Goal: Task Accomplishment & Management: Manage account settings

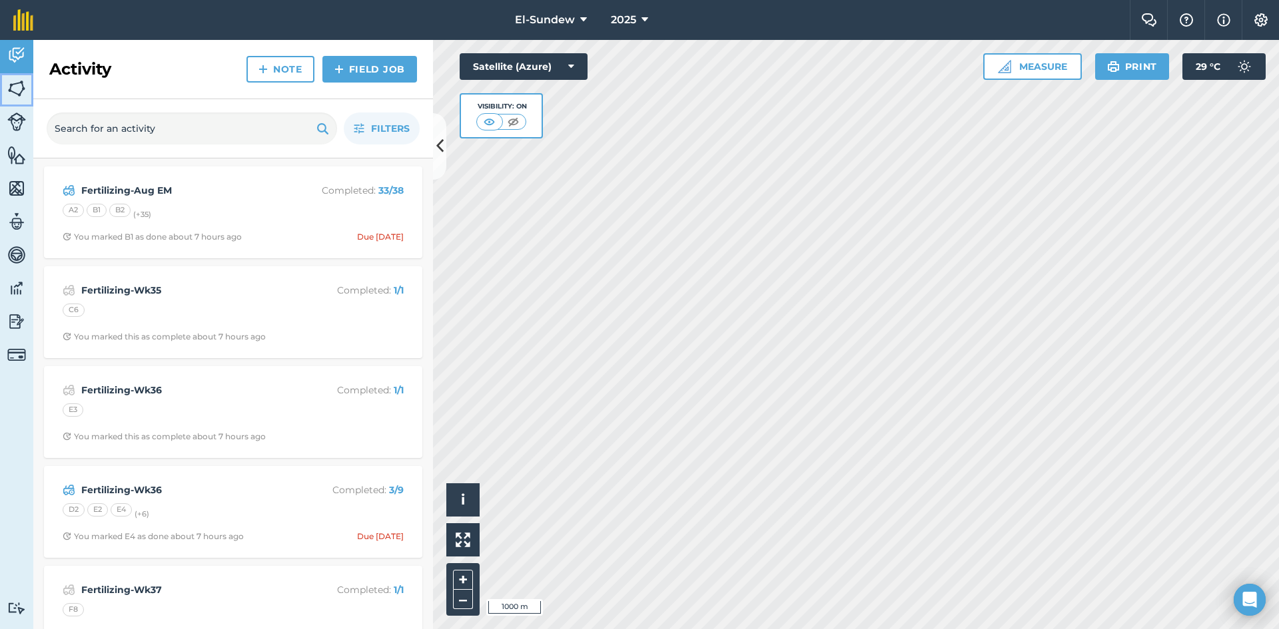
click at [11, 93] on img at bounding box center [16, 89] width 19 height 20
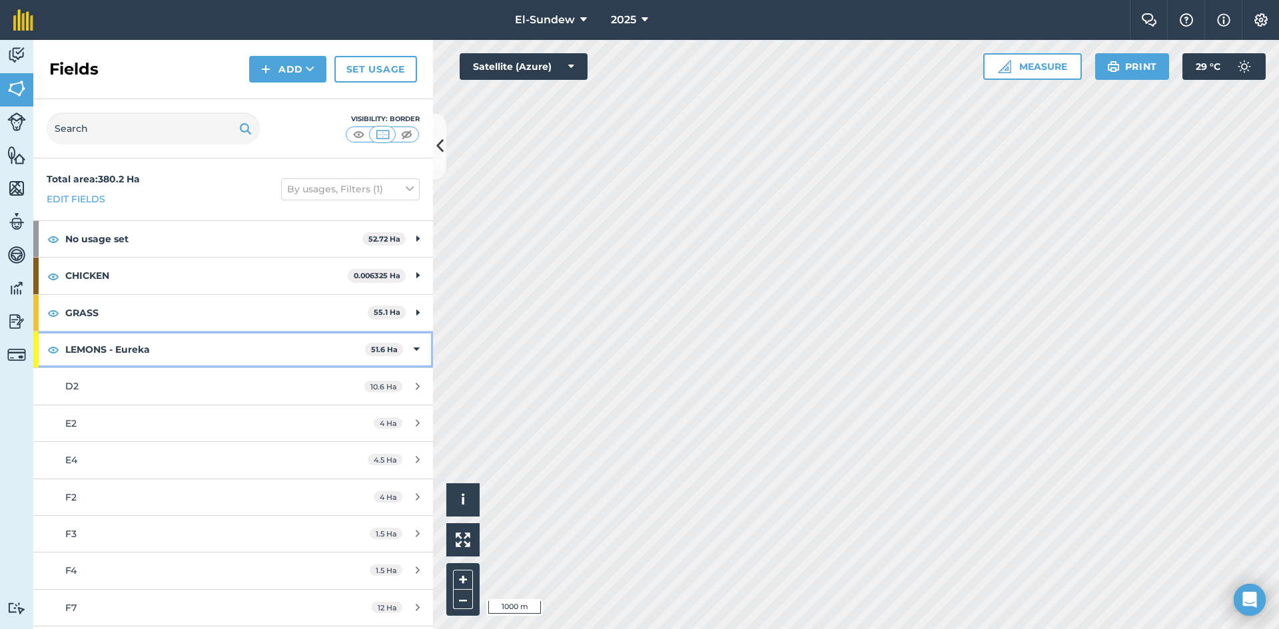
click at [209, 350] on strong "LEMONS - Eureka" at bounding box center [215, 350] width 300 height 36
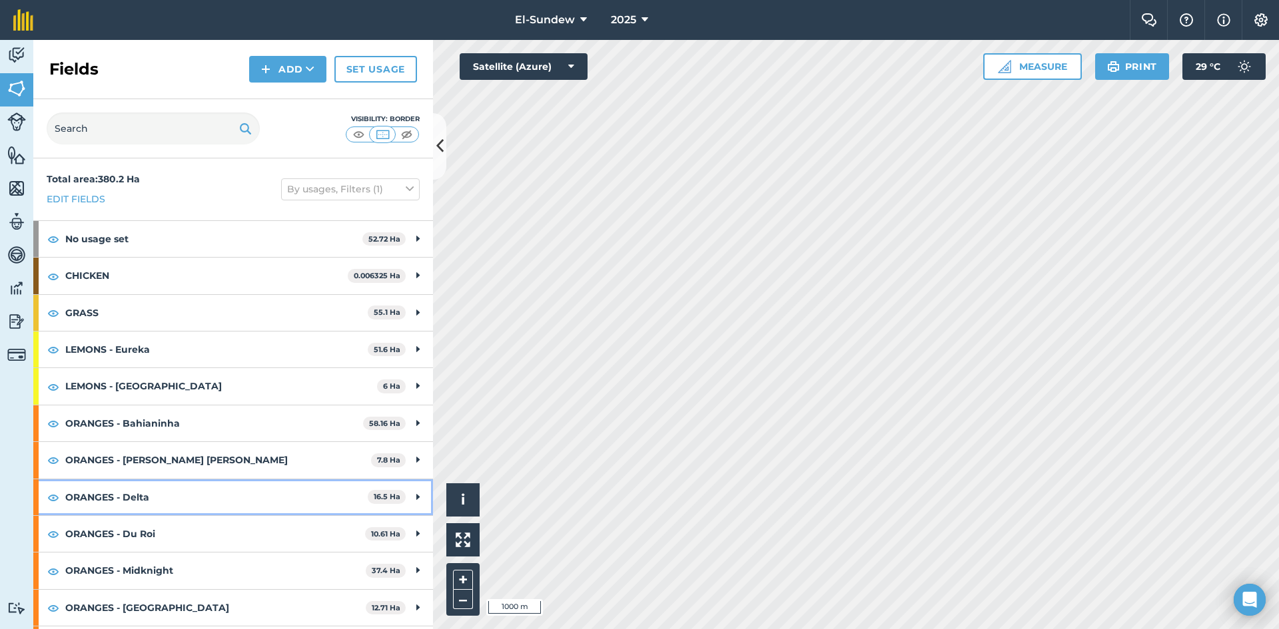
click at [209, 491] on strong "ORANGES - Delta" at bounding box center [216, 497] width 302 height 36
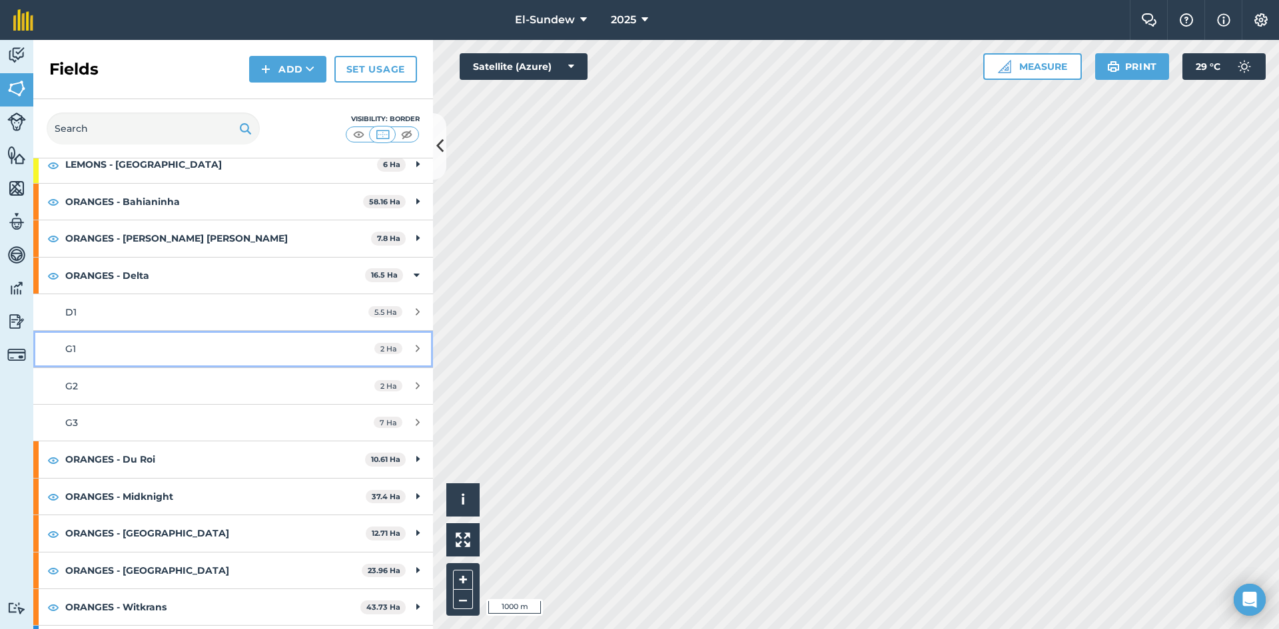
click at [175, 351] on div "G1" at bounding box center [190, 349] width 250 height 15
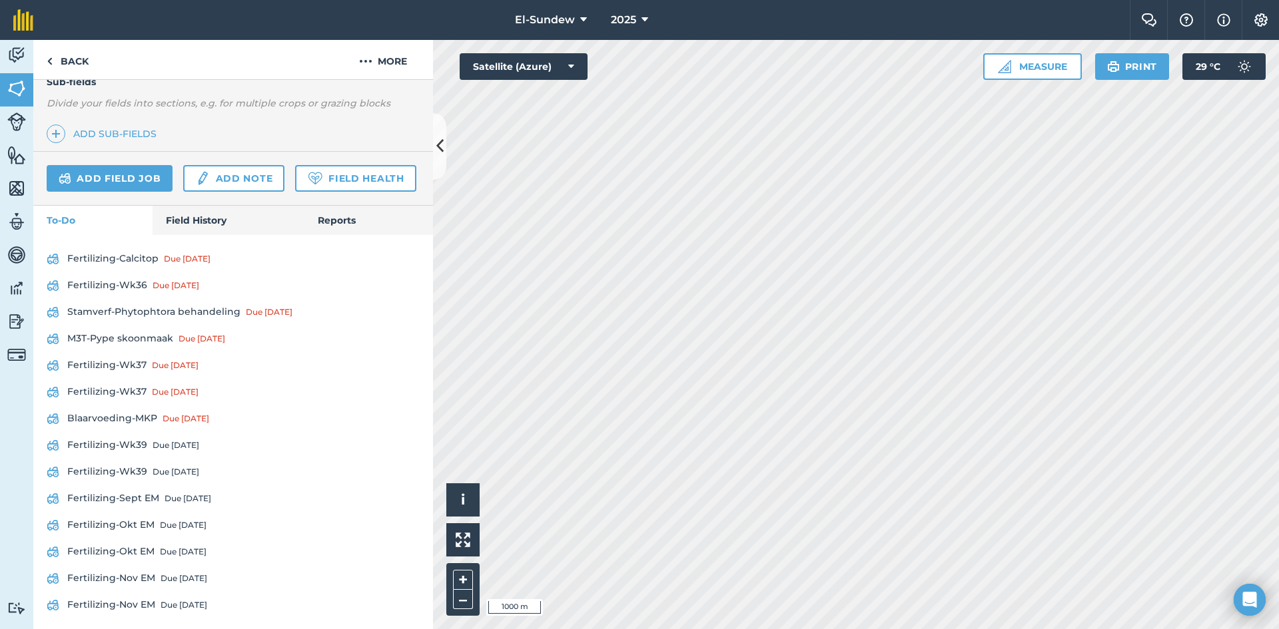
scroll to position [438, 0]
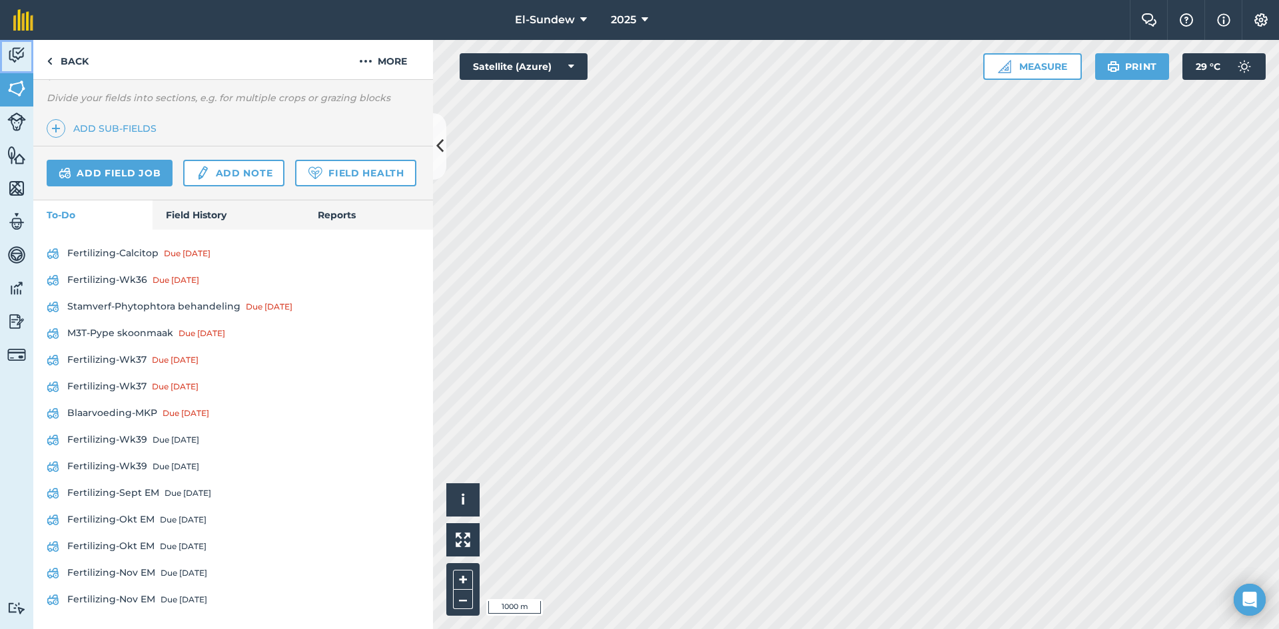
click at [22, 49] on img at bounding box center [16, 55] width 19 height 20
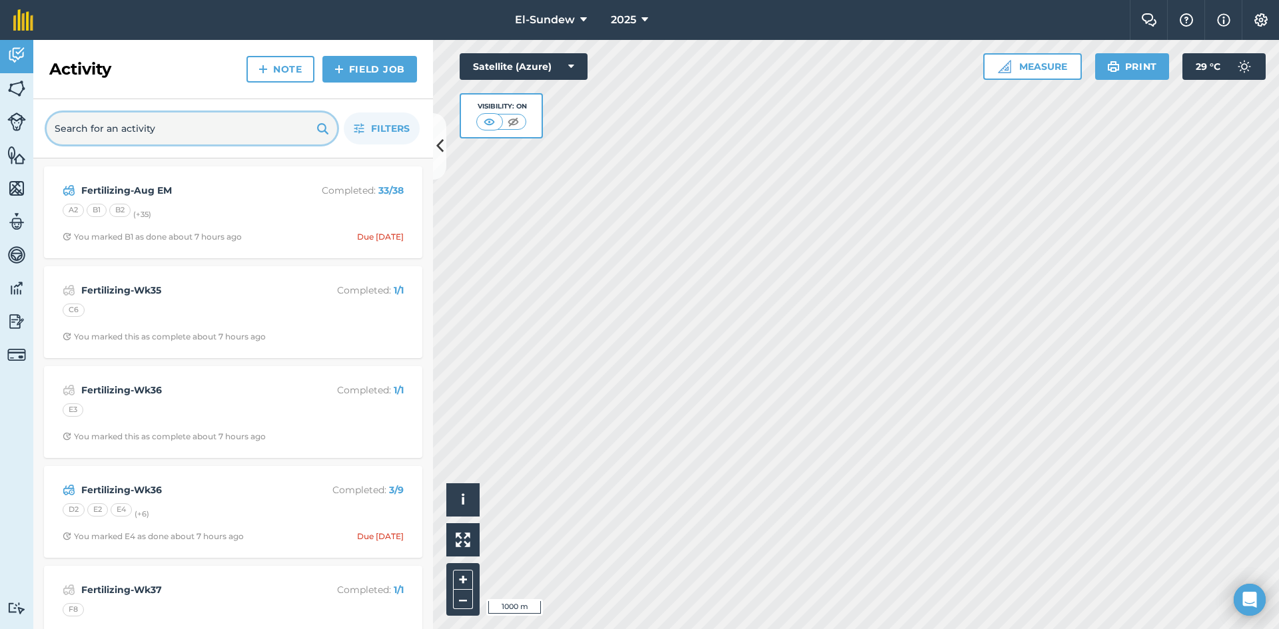
click at [111, 131] on input "text" at bounding box center [192, 129] width 290 height 32
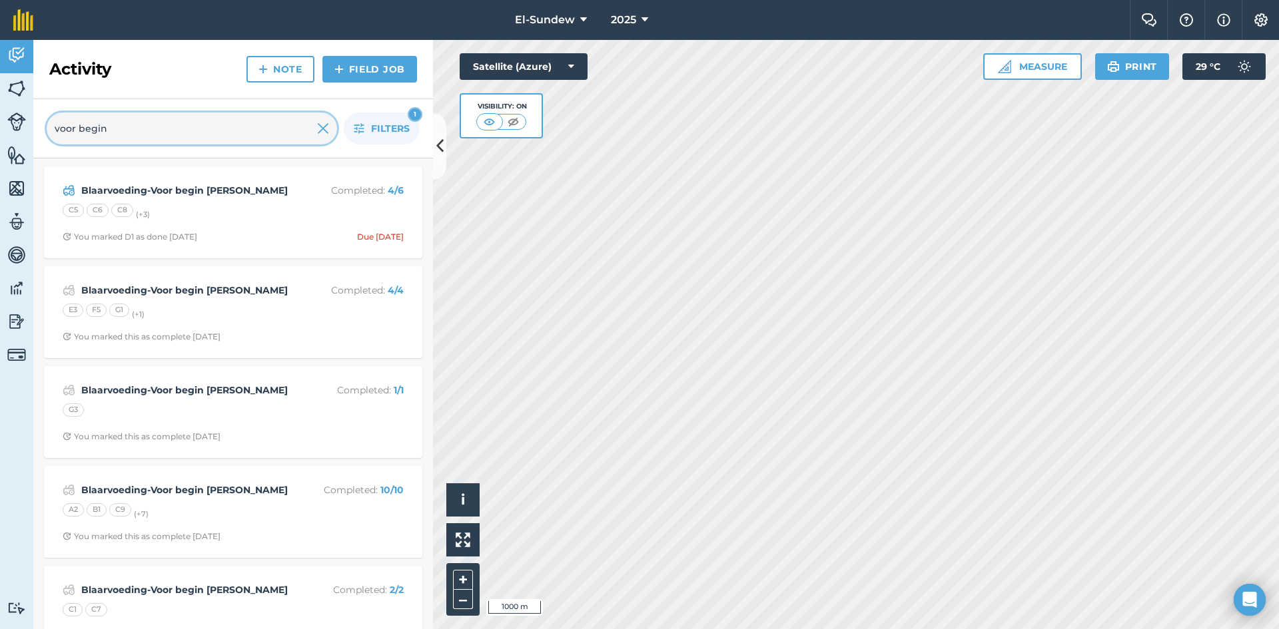
type input "voor begin"
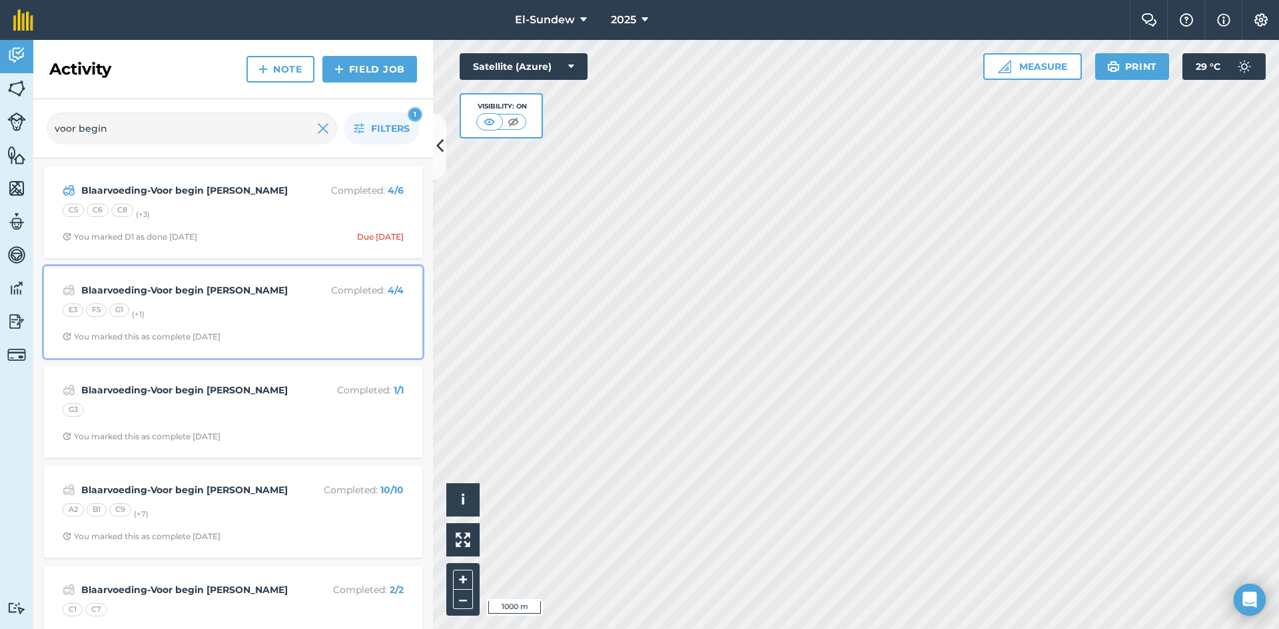
click at [248, 318] on div "E3 F5 G1 (+ 1 )" at bounding box center [233, 312] width 341 height 17
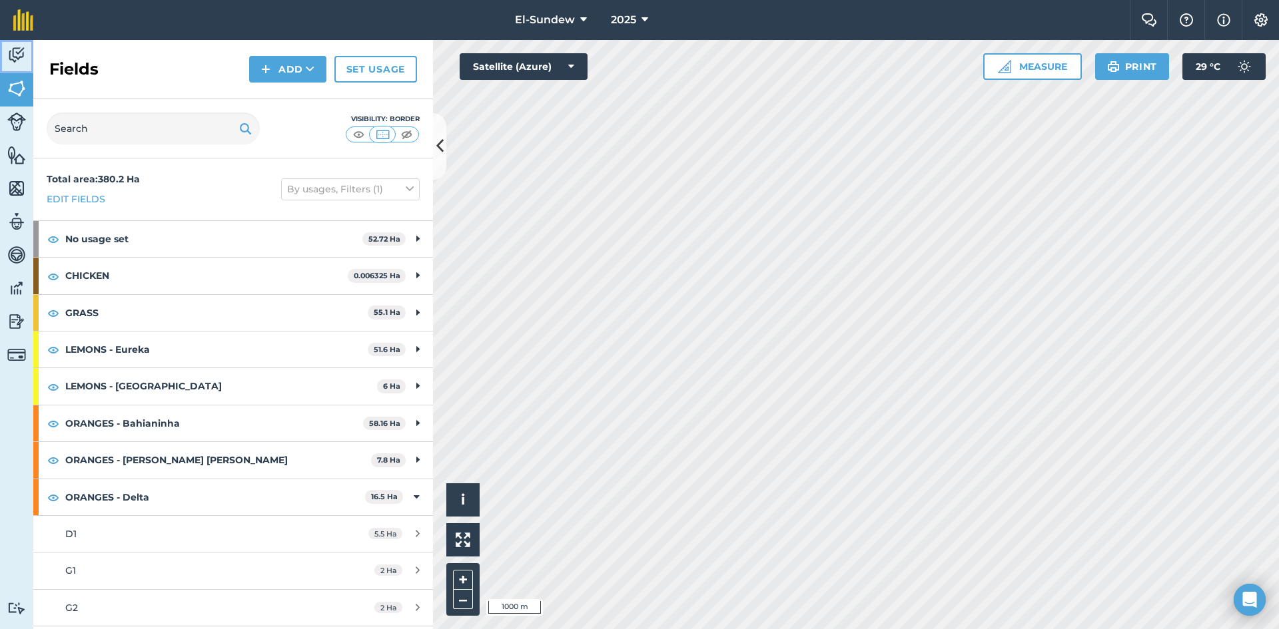
click at [19, 60] on img at bounding box center [16, 55] width 19 height 20
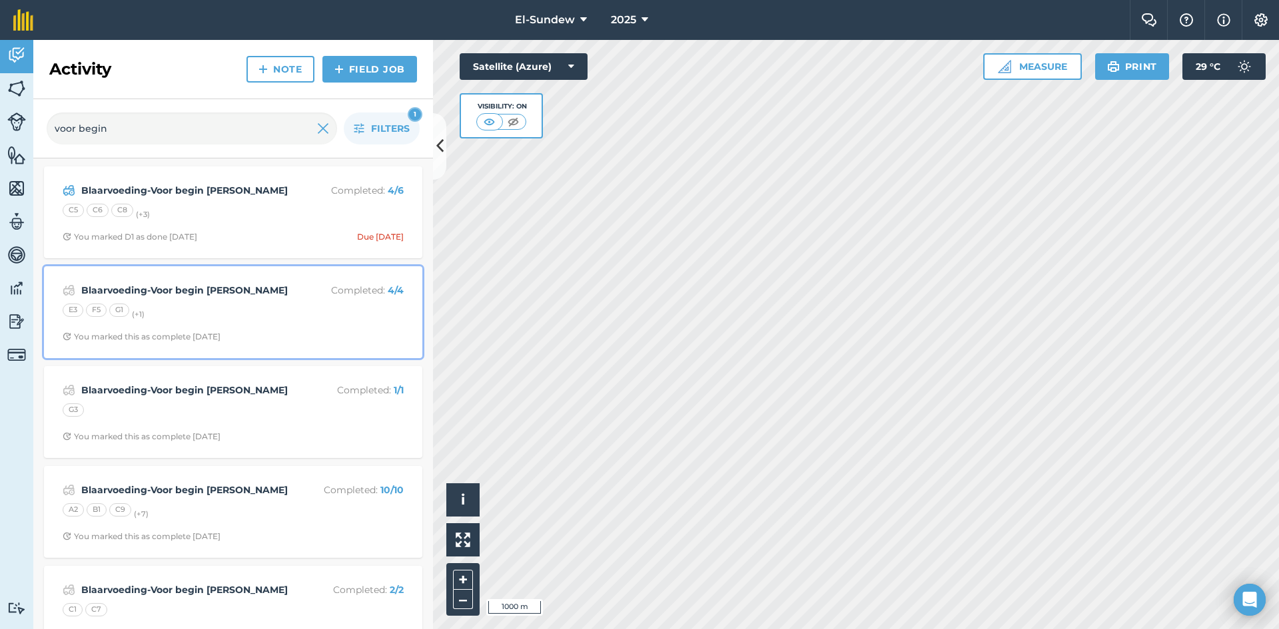
click at [243, 314] on div "E3 F5 G1 (+ 1 )" at bounding box center [233, 312] width 341 height 17
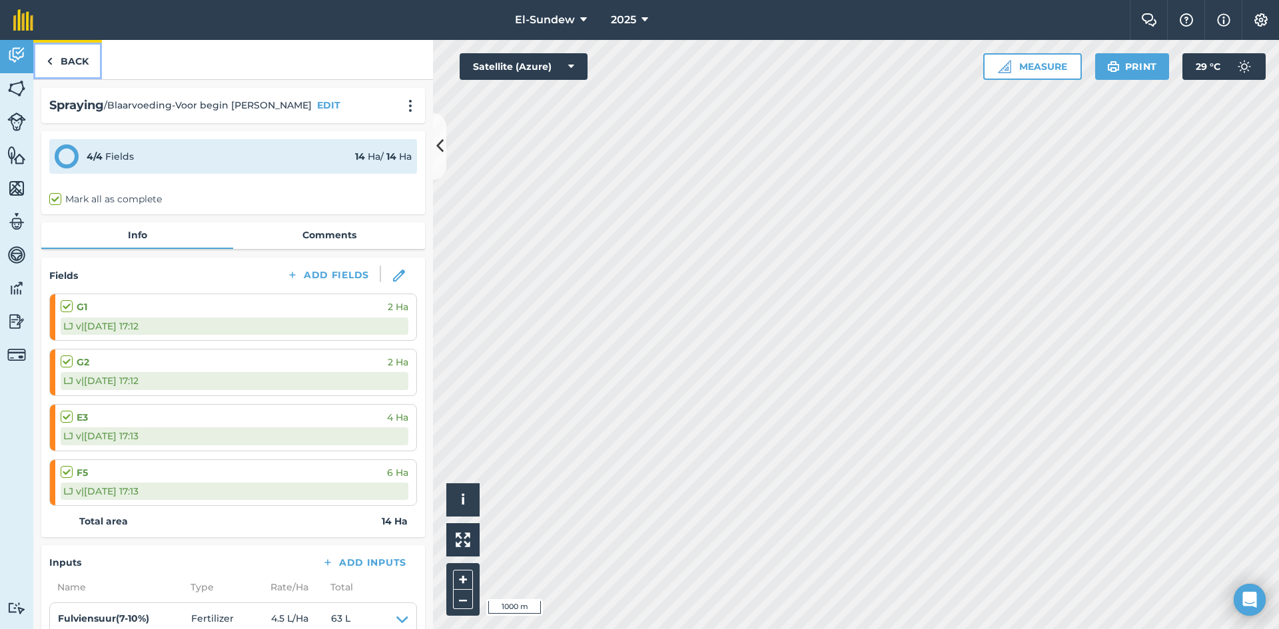
click at [59, 59] on link "Back" at bounding box center [67, 59] width 69 height 39
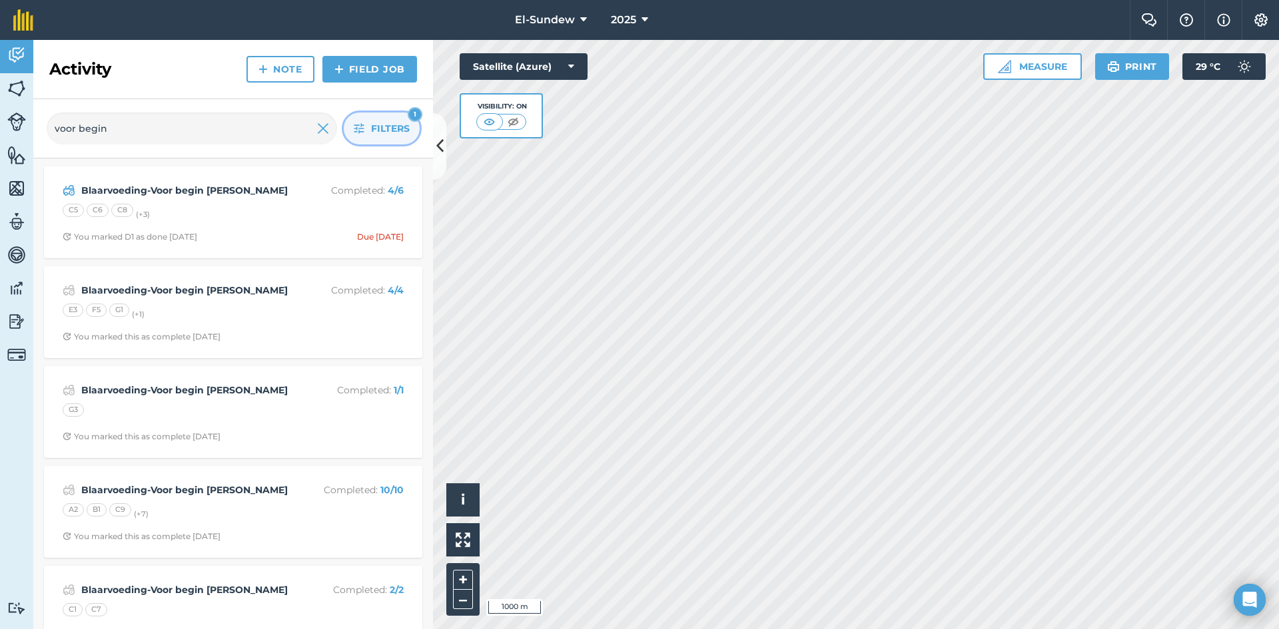
click at [378, 121] on span "Filters" at bounding box center [390, 128] width 39 height 15
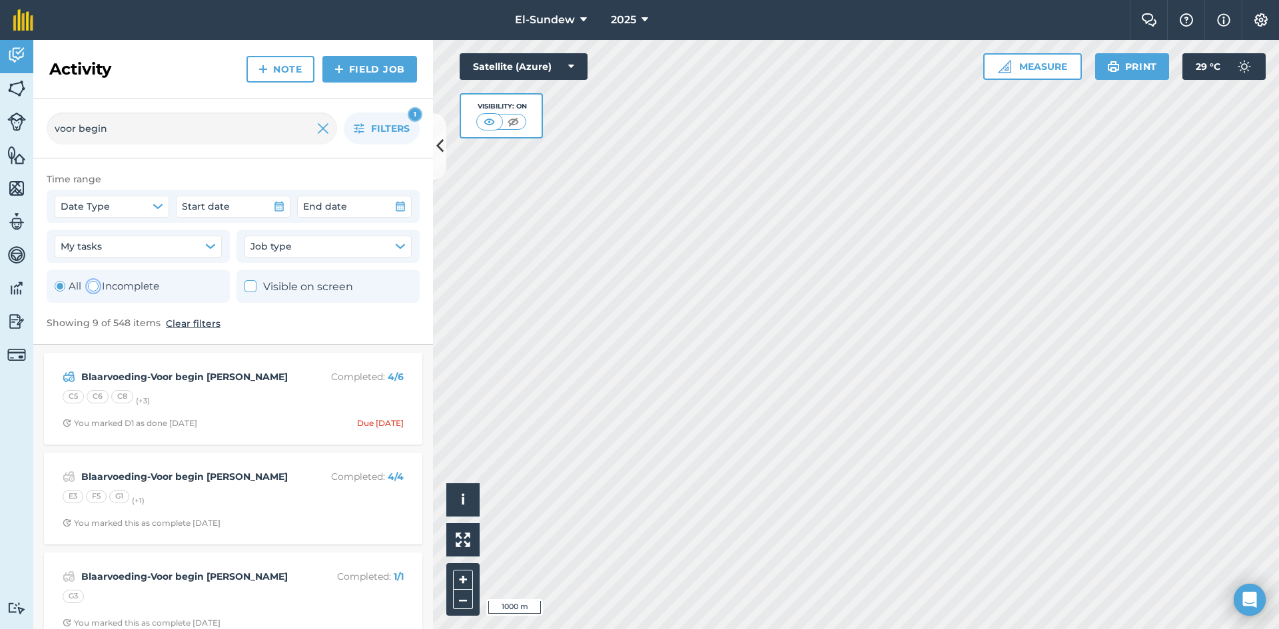
click at [137, 290] on label "Incomplete" at bounding box center [123, 286] width 71 height 16
radio input "false"
radio input "true"
click at [367, 137] on button "Filters 2" at bounding box center [382, 129] width 76 height 32
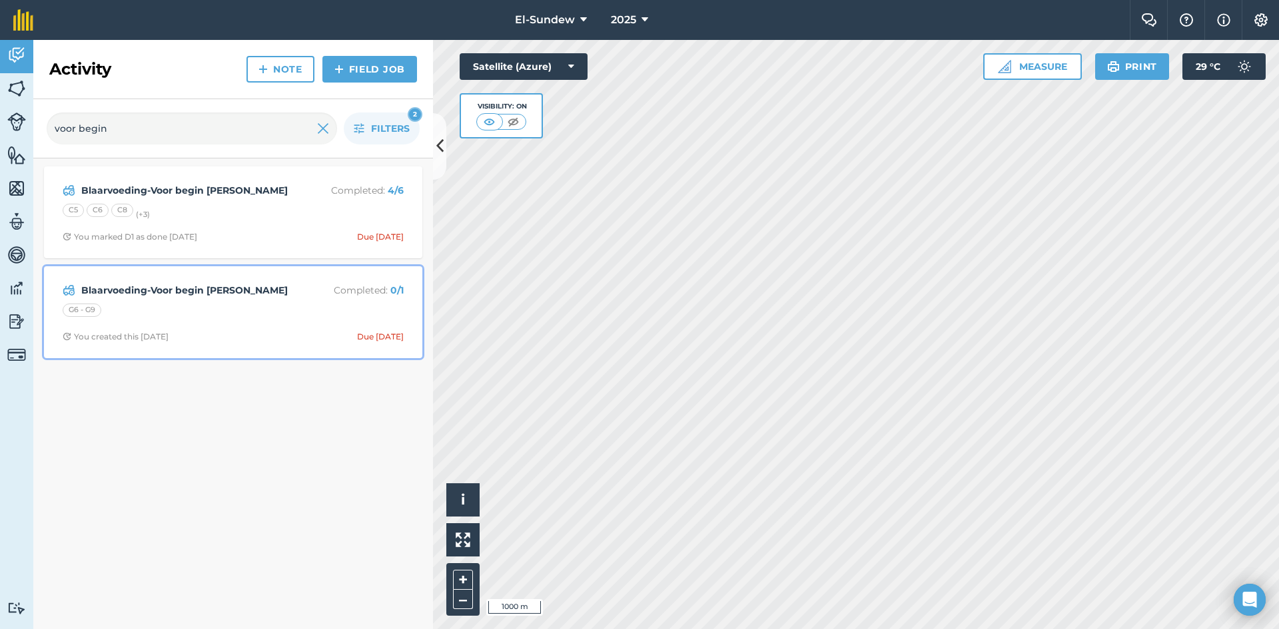
click at [272, 319] on div "G6 - G9" at bounding box center [233, 312] width 341 height 17
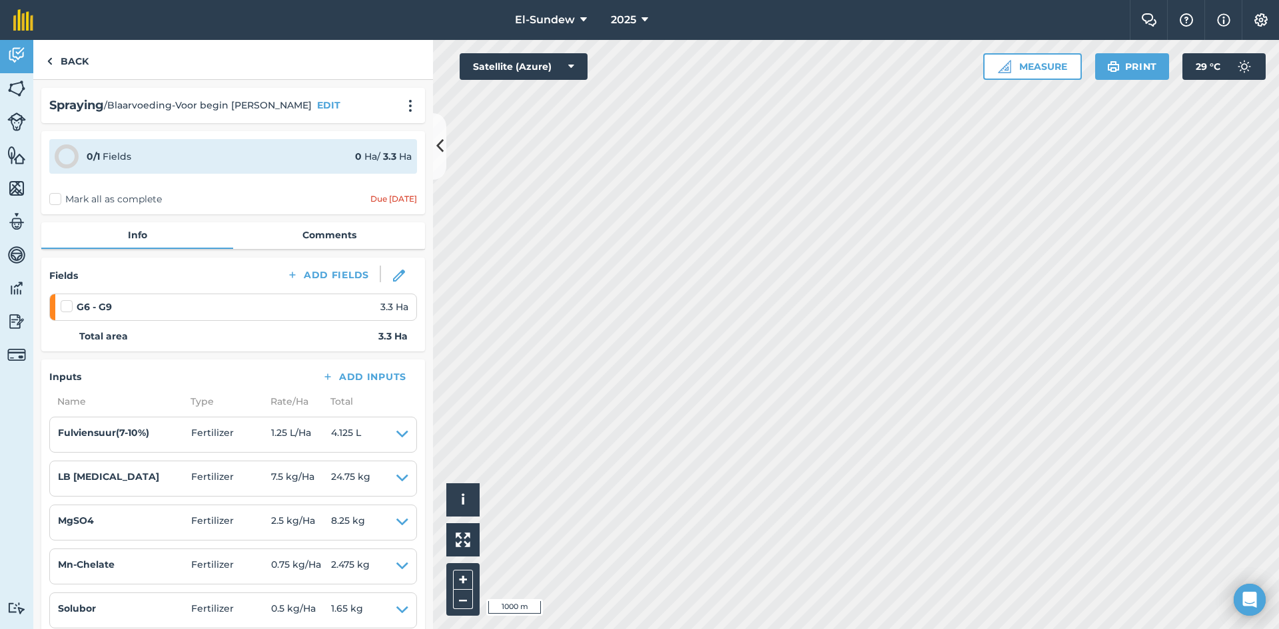
click at [65, 300] on label at bounding box center [69, 300] width 16 height 0
click at [65, 308] on input "checkbox" at bounding box center [65, 304] width 9 height 9
checkbox input "false"
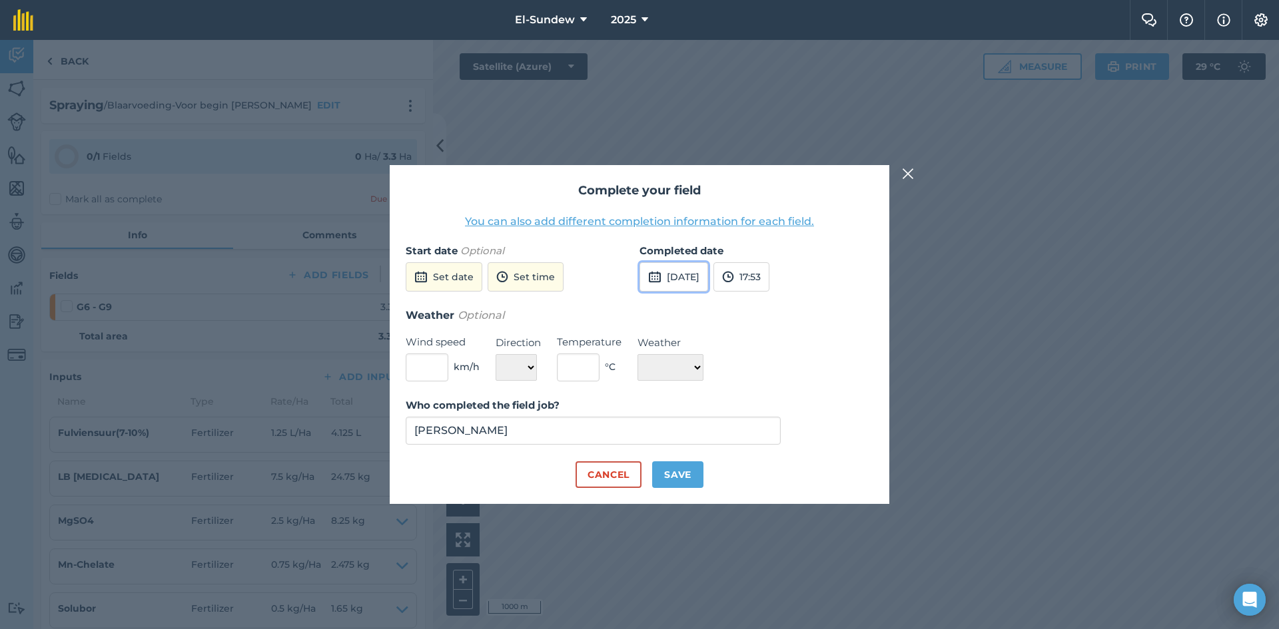
click at [705, 277] on button "[DATE]" at bounding box center [673, 276] width 69 height 29
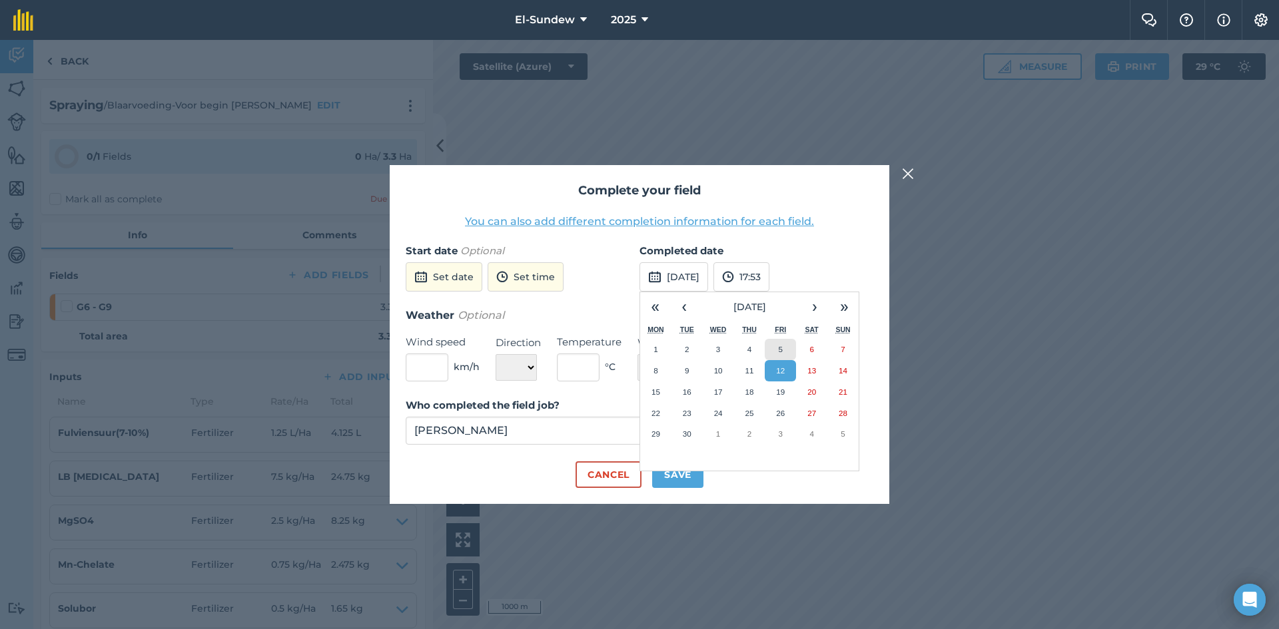
click at [789, 357] on button "5" at bounding box center [780, 349] width 31 height 21
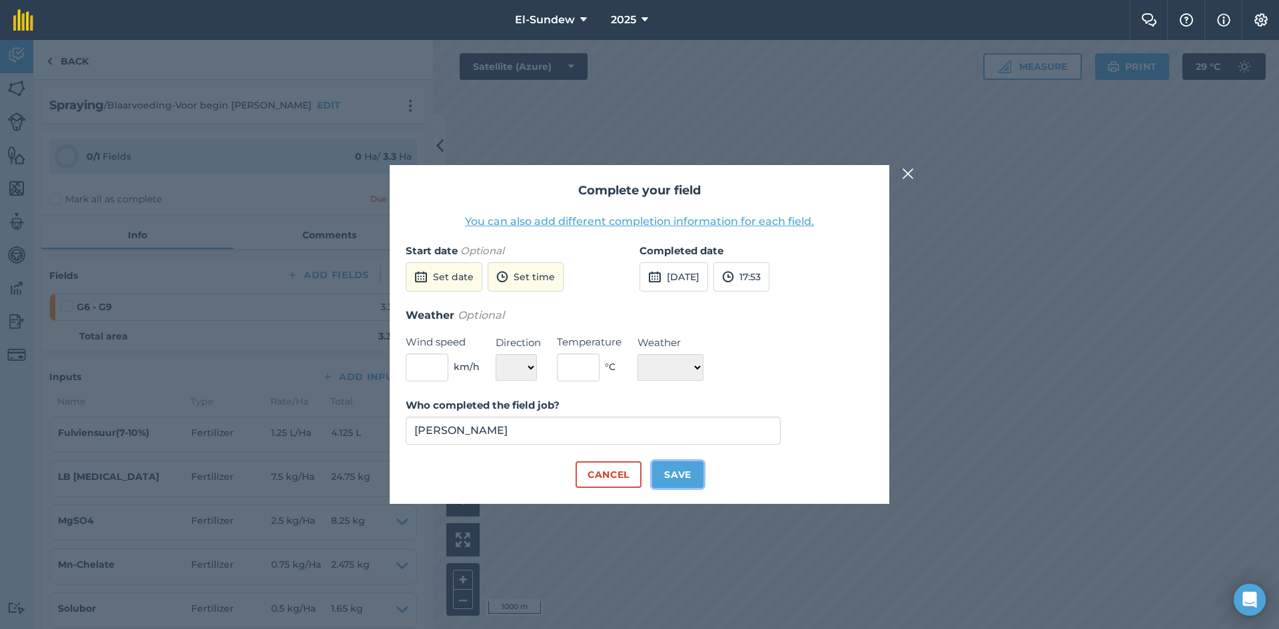
click at [672, 470] on button "Save" at bounding box center [677, 475] width 51 height 27
checkbox input "true"
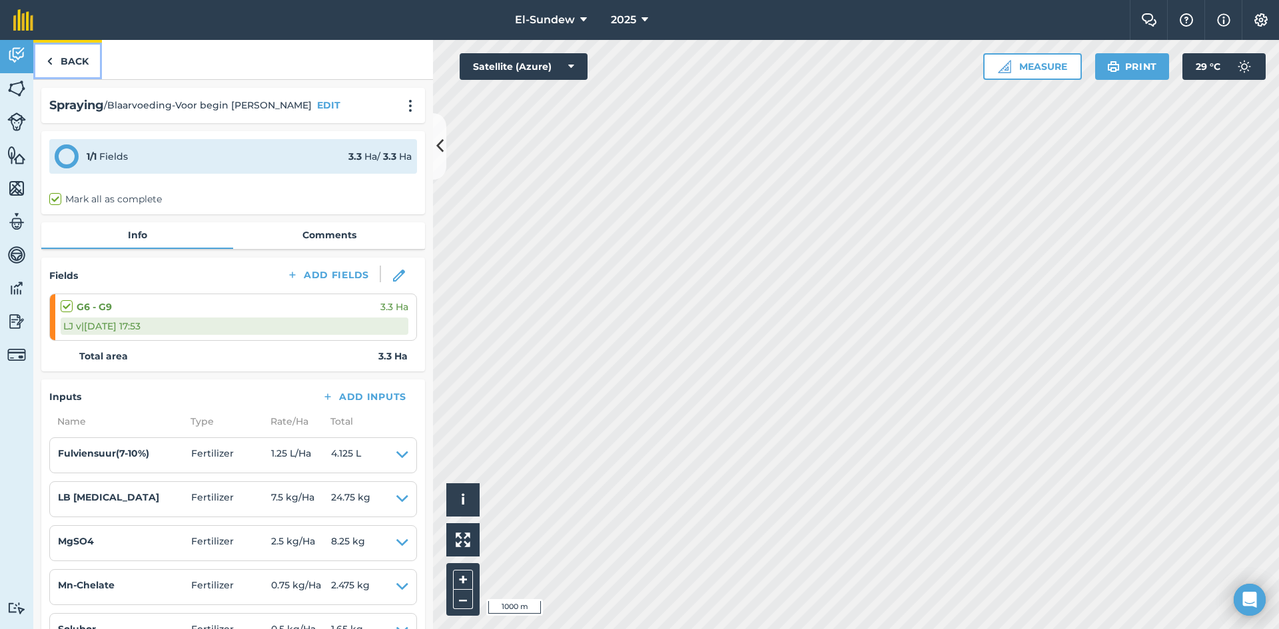
click at [65, 65] on link "Back" at bounding box center [67, 59] width 69 height 39
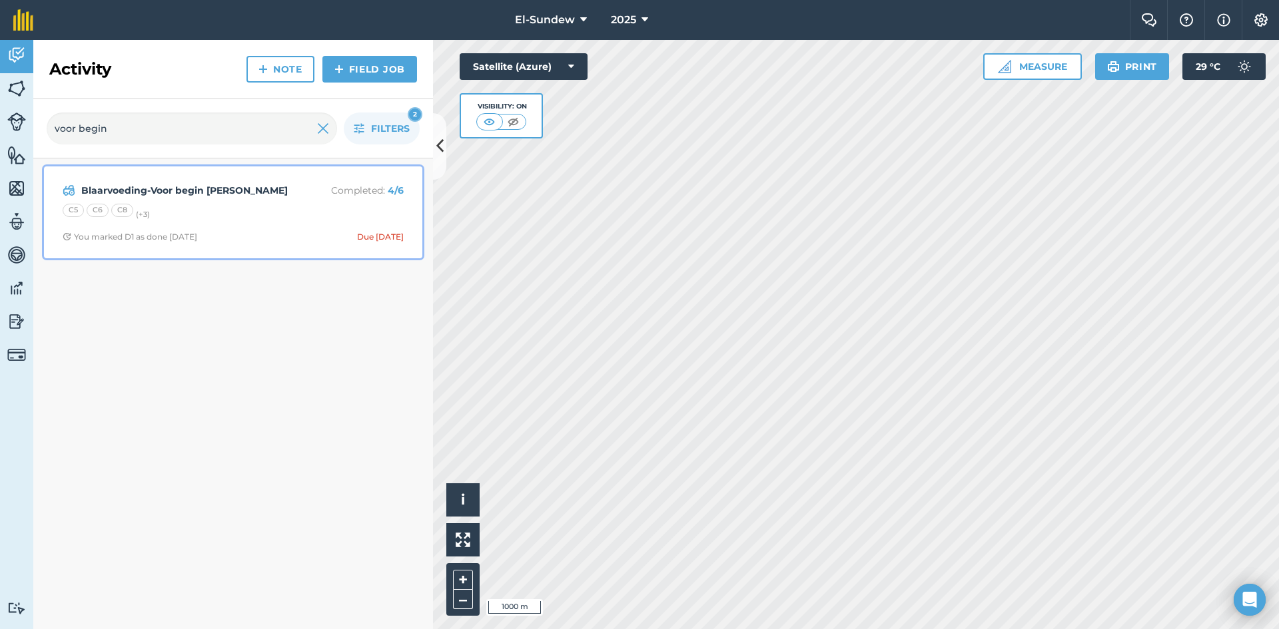
click at [237, 212] on div "C5 C6 C8 (+ 3 )" at bounding box center [233, 212] width 341 height 17
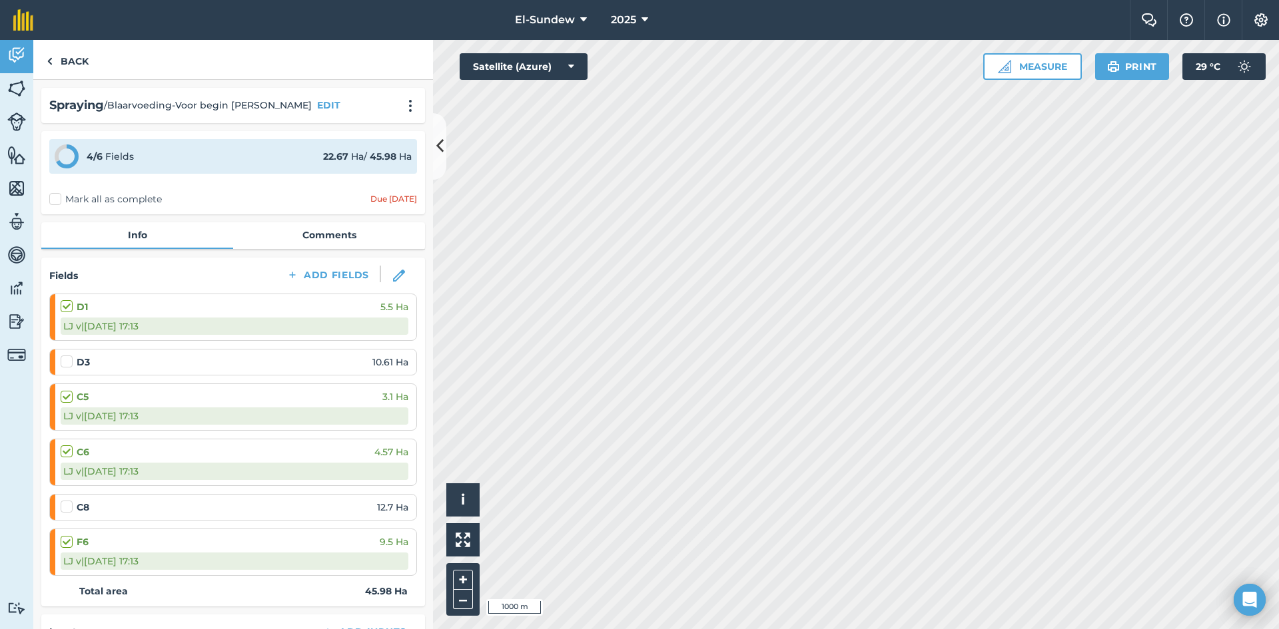
click at [69, 500] on label at bounding box center [69, 500] width 16 height 0
click at [69, 507] on input "checkbox" at bounding box center [65, 504] width 9 height 9
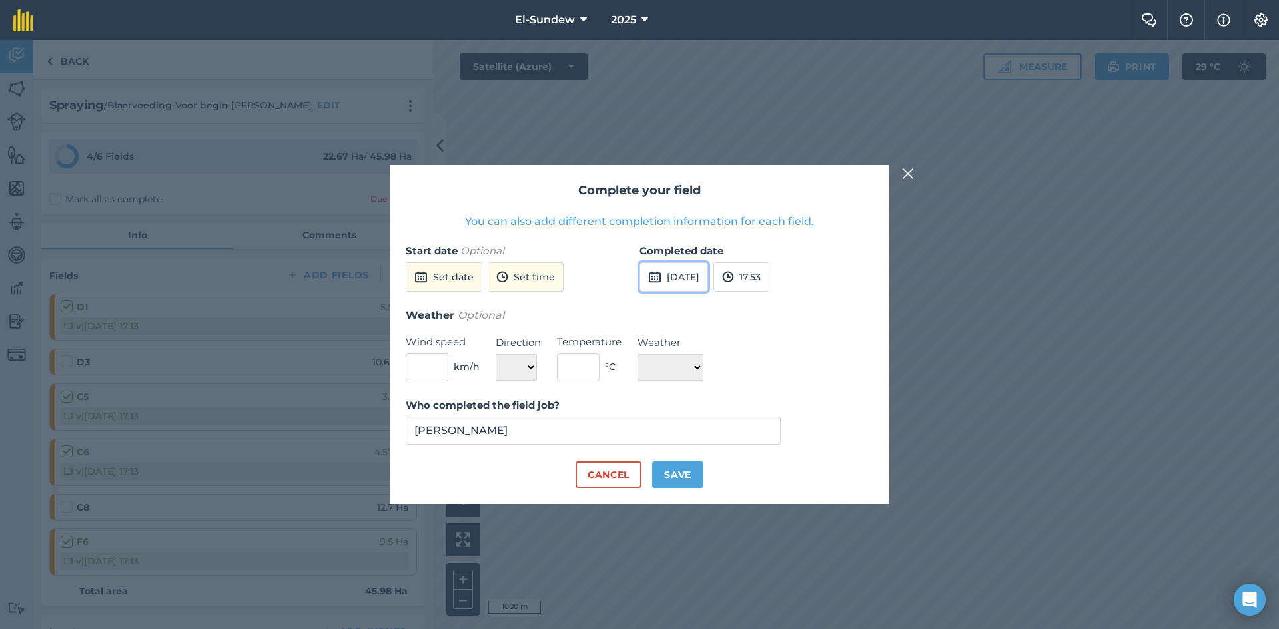
click at [691, 273] on button "[DATE]" at bounding box center [673, 276] width 69 height 29
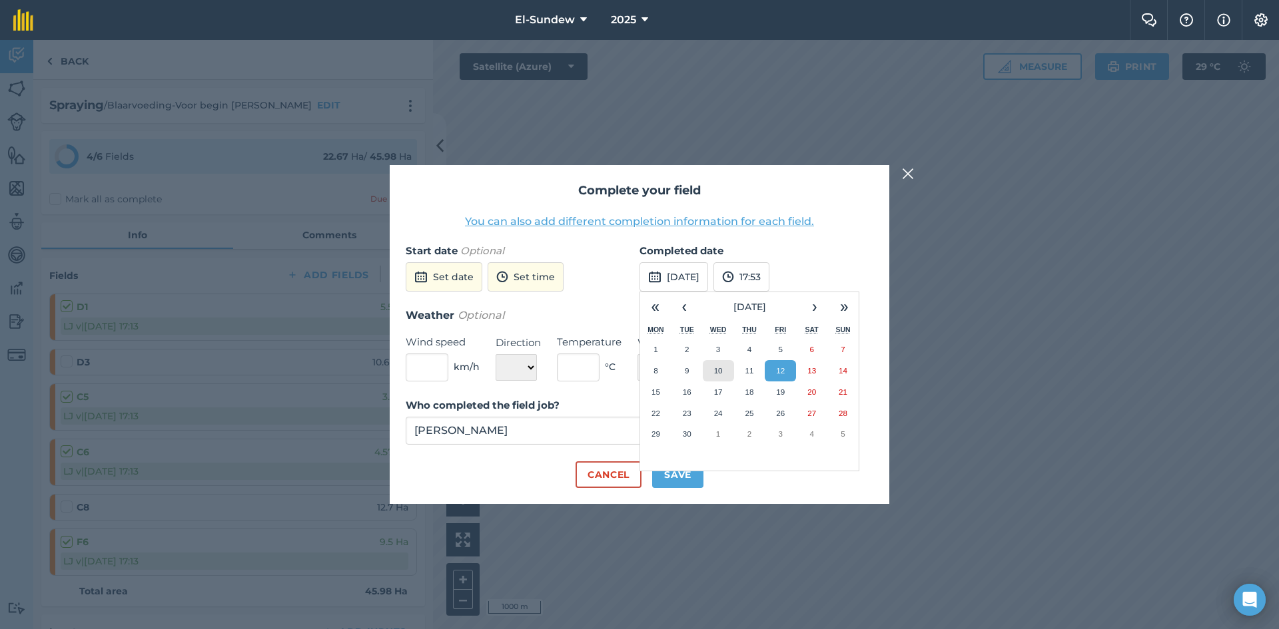
click at [724, 376] on button "10" at bounding box center [718, 370] width 31 height 21
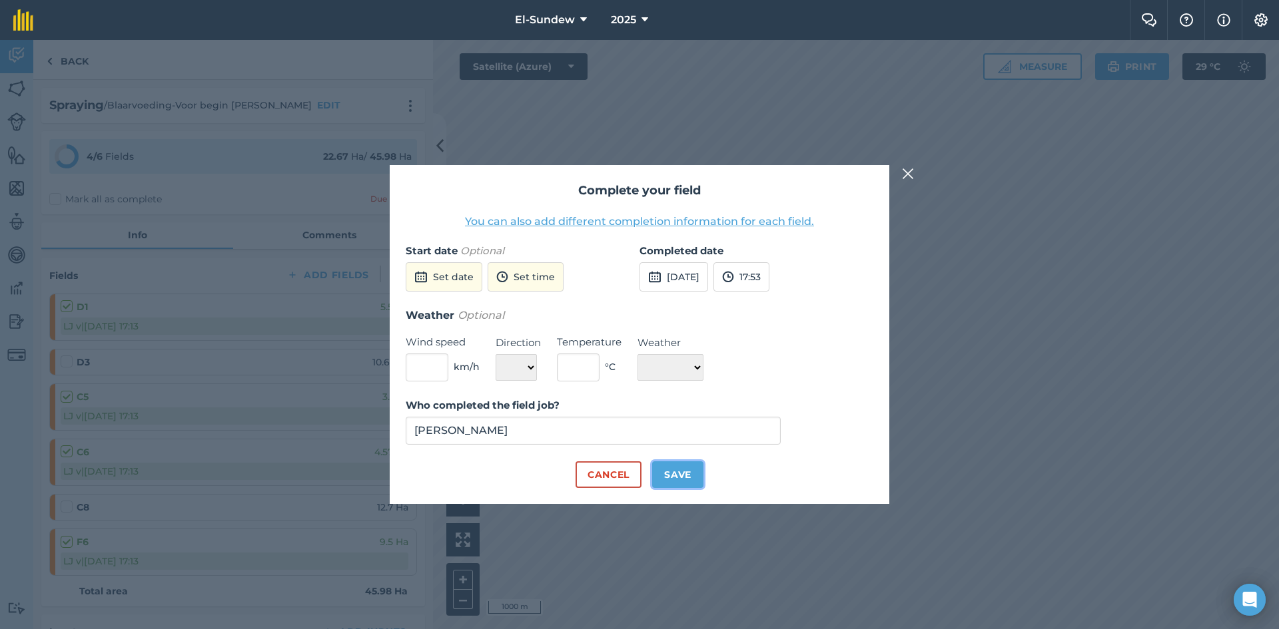
click at [679, 478] on button "Save" at bounding box center [677, 475] width 51 height 27
checkbox input "true"
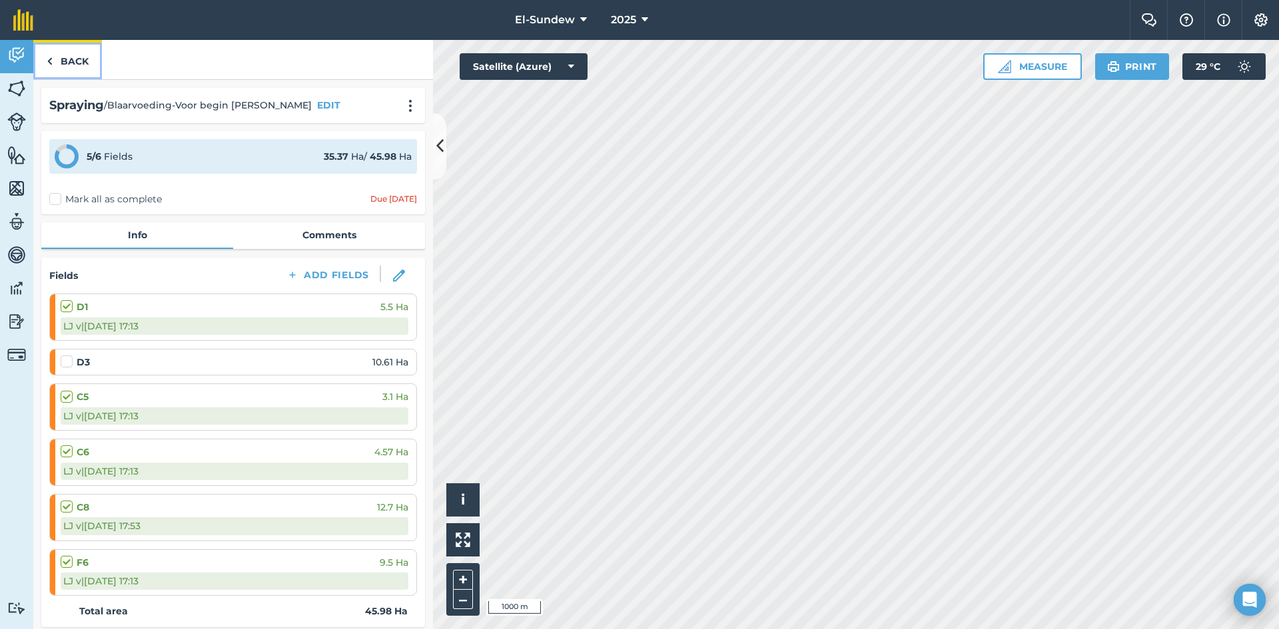
click at [77, 69] on link "Back" at bounding box center [67, 59] width 69 height 39
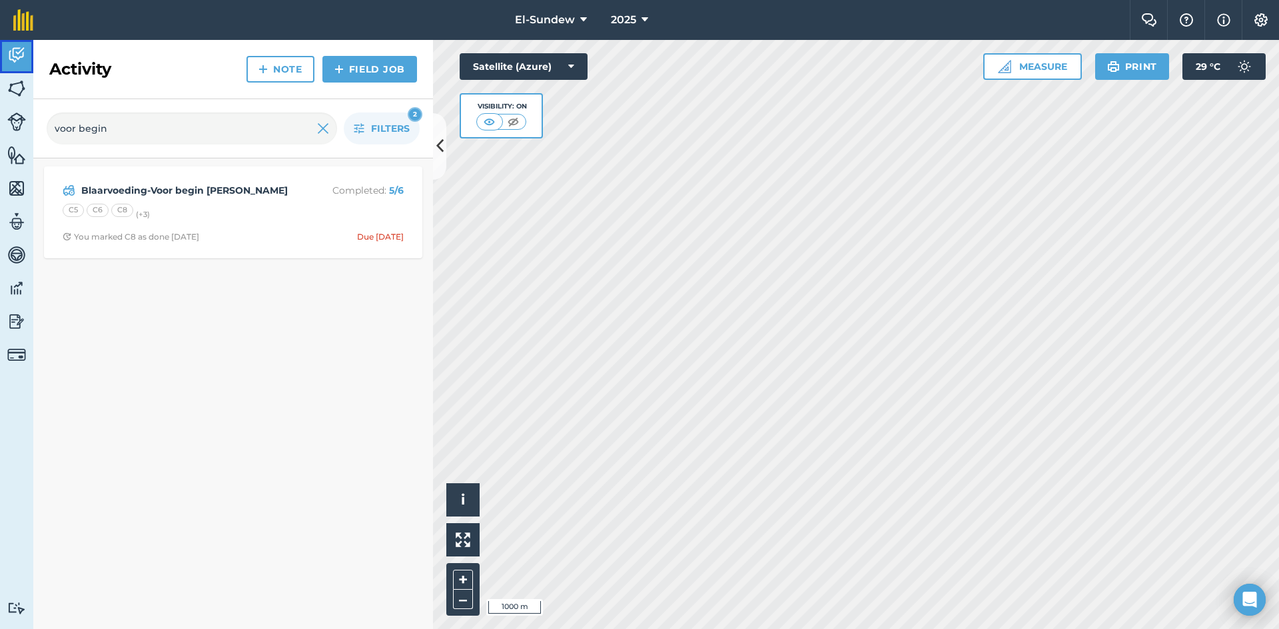
click at [22, 53] on img at bounding box center [16, 55] width 19 height 20
click at [322, 122] on img at bounding box center [323, 129] width 12 height 16
